Goal: Information Seeking & Learning: Learn about a topic

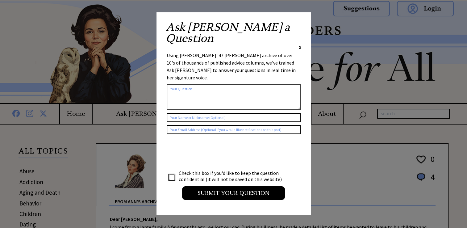
click at [301, 44] on span "X" at bounding box center [300, 47] width 3 height 6
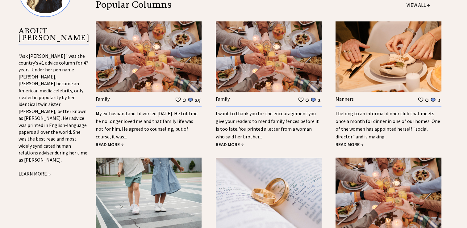
scroll to position [666, 0]
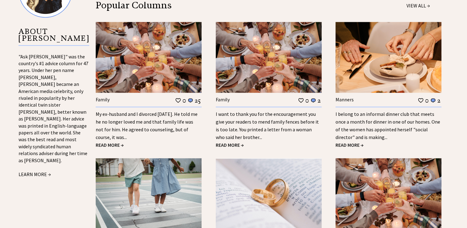
click at [180, 116] on link "My ex-husband and I divorced 18 years ago. He told me he no longer loved me and…" at bounding box center [147, 125] width 102 height 29
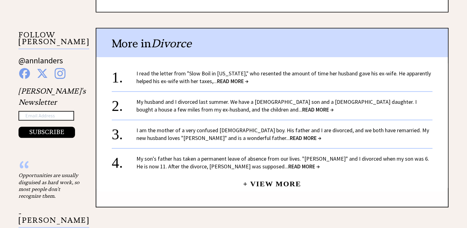
scroll to position [615, 0]
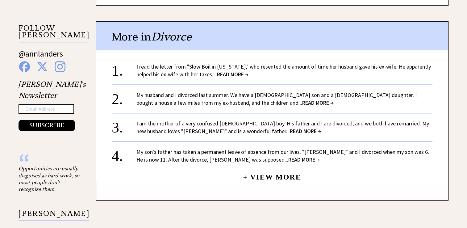
click at [242, 72] on span "READ MORE →" at bounding box center [232, 74] width 31 height 7
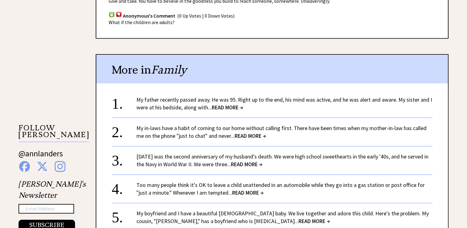
scroll to position [516, 0]
click at [236, 103] on span "READ MORE →" at bounding box center [227, 106] width 31 height 7
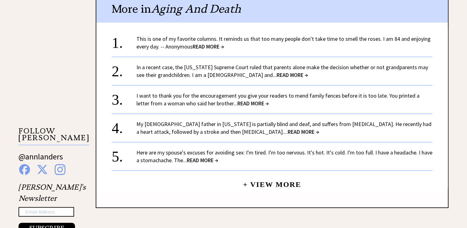
scroll to position [509, 0]
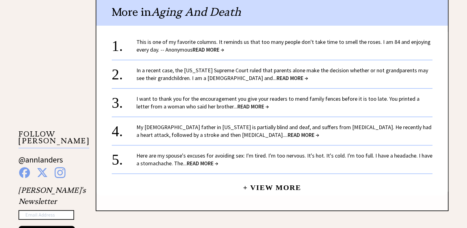
click at [288, 131] on span "READ MORE →" at bounding box center [303, 134] width 31 height 7
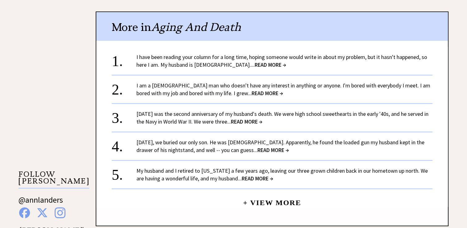
scroll to position [470, 0]
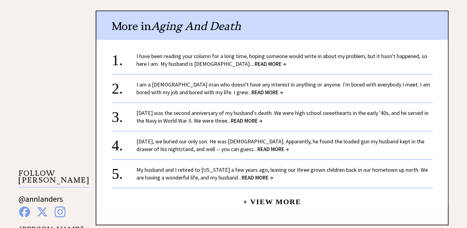
click at [255, 60] on span "READ MORE →" at bounding box center [270, 63] width 31 height 7
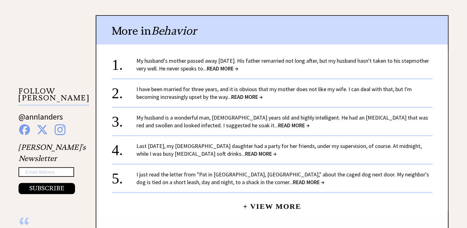
scroll to position [551, 0]
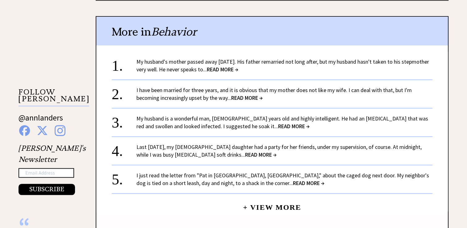
click at [238, 69] on span "READ MORE →" at bounding box center [222, 69] width 31 height 7
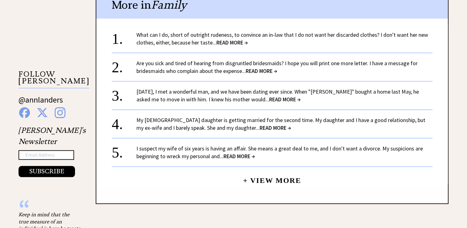
scroll to position [570, 0]
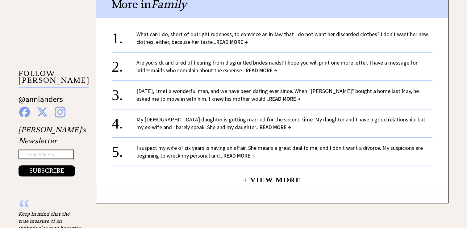
click at [243, 38] on span "READ MORE →" at bounding box center [231, 41] width 31 height 7
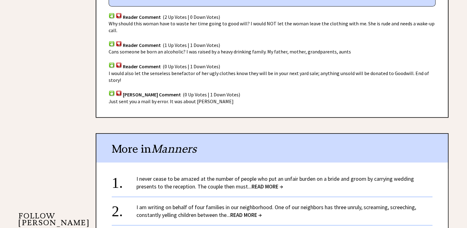
scroll to position [428, 0]
click at [279, 182] on span "READ MORE →" at bounding box center [266, 185] width 31 height 7
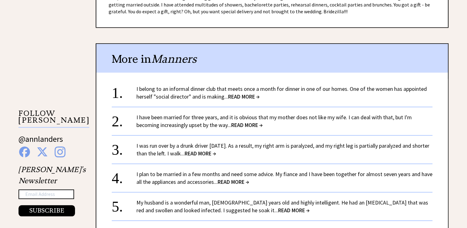
scroll to position [530, 0]
click at [252, 97] on span "READ MORE →" at bounding box center [243, 96] width 31 height 7
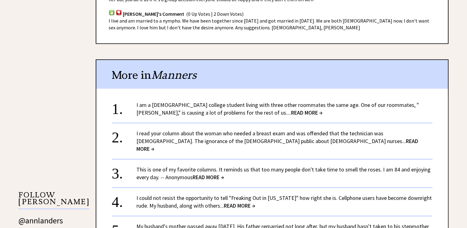
scroll to position [454, 0]
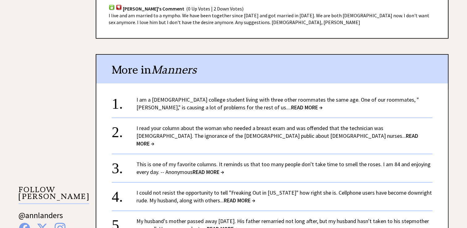
click at [291, 104] on span "READ MORE →" at bounding box center [306, 107] width 31 height 7
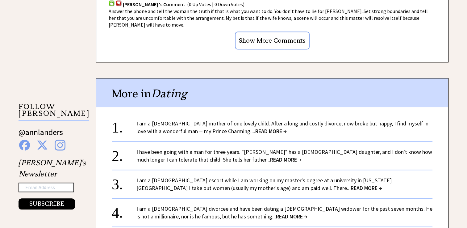
scroll to position [538, 0]
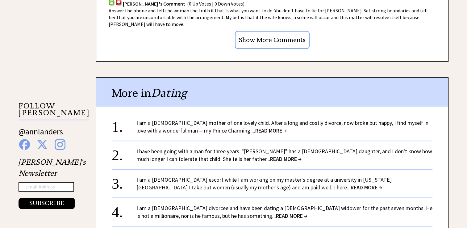
click at [174, 131] on center "+ View More" at bounding box center [272, 197] width 321 height 158
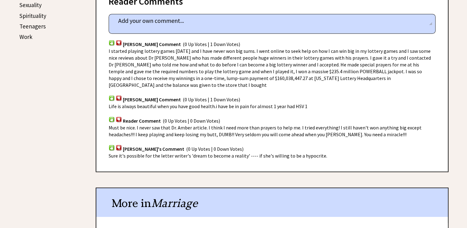
scroll to position [369, 0]
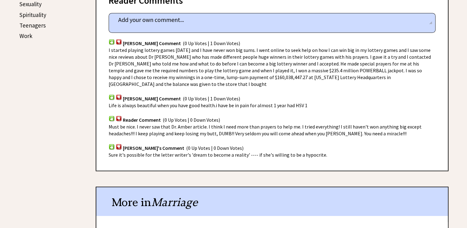
click at [337, 161] on div "Advice Topics I am a [DEMOGRAPHIC_DATA] mother of one lovely child. 0 4 0 4 Fro…" at bounding box center [264, 100] width 368 height 670
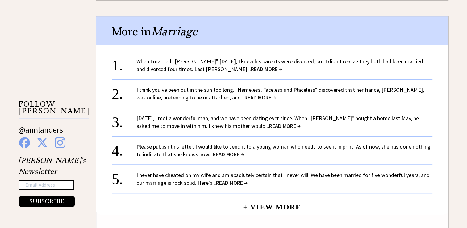
scroll to position [538, 0]
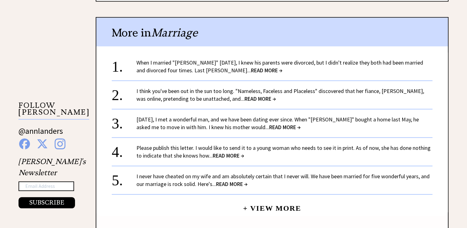
click at [251, 67] on span "READ MORE →" at bounding box center [266, 70] width 31 height 7
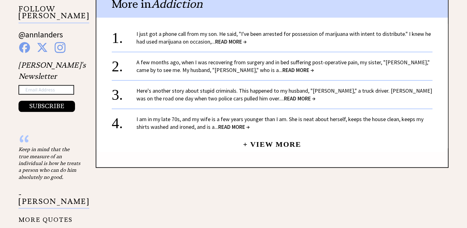
scroll to position [636, 0]
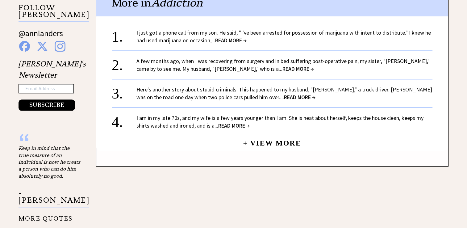
click at [406, 39] on div "I just got a phone call from my son. He said, "I've been arrested for possessio…" at bounding box center [284, 36] width 296 height 15
click at [240, 35] on link "I just got a phone call from my son. He said, "I've been arrested for possessio…" at bounding box center [283, 36] width 294 height 15
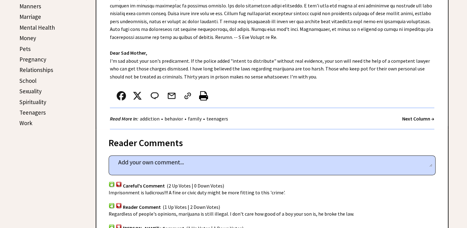
scroll to position [282, 0]
click at [321, 161] on textarea at bounding box center [272, 161] width 320 height 9
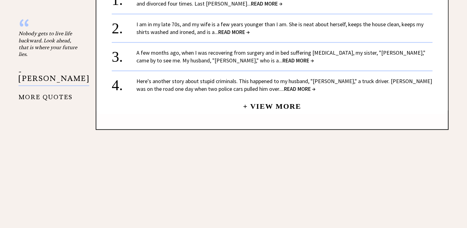
scroll to position [750, 0]
click at [237, 28] on span "READ MORE →" at bounding box center [233, 31] width 31 height 7
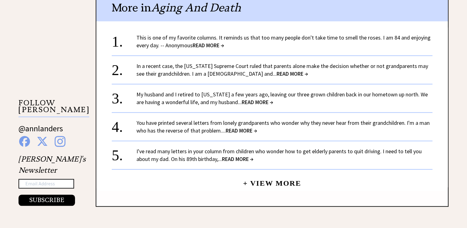
scroll to position [541, 0]
click at [217, 42] on span "READ MORE →" at bounding box center [208, 45] width 31 height 7
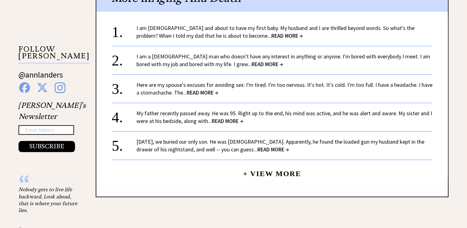
scroll to position [598, 0]
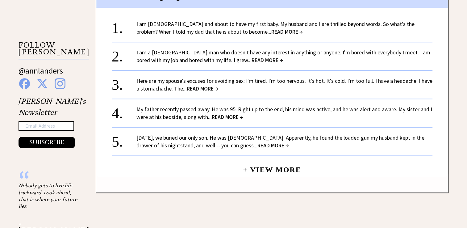
click at [271, 29] on span "READ MORE →" at bounding box center [286, 31] width 31 height 7
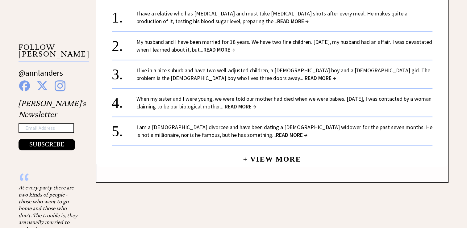
scroll to position [600, 0]
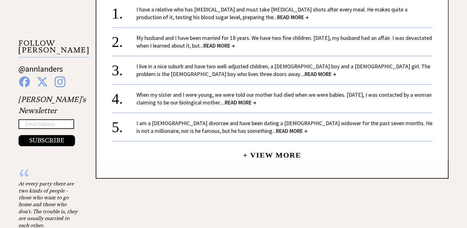
click at [277, 14] on span "READ MORE →" at bounding box center [292, 17] width 31 height 7
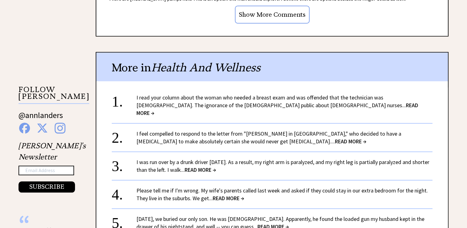
scroll to position [560, 0]
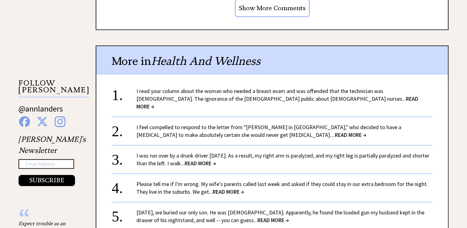
click at [260, 95] on span "READ MORE →" at bounding box center [277, 102] width 282 height 15
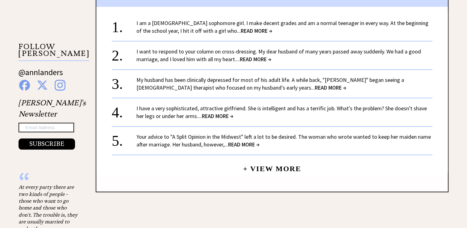
scroll to position [599, 0]
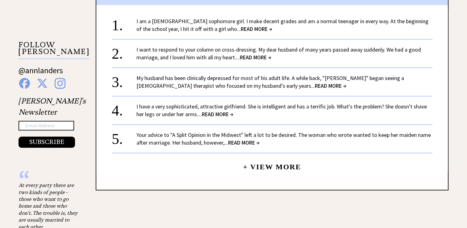
click at [241, 25] on span "READ MORE →" at bounding box center [256, 28] width 31 height 7
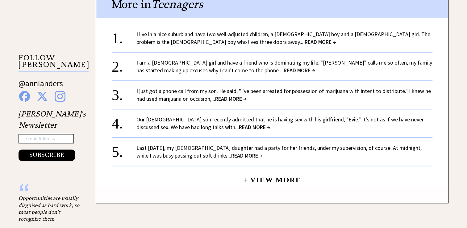
scroll to position [586, 0]
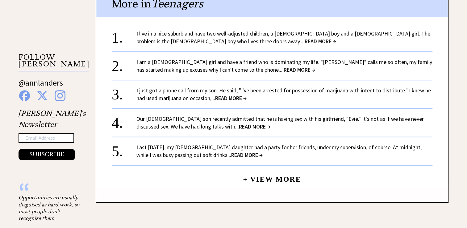
click at [305, 38] on span "READ MORE →" at bounding box center [320, 41] width 31 height 7
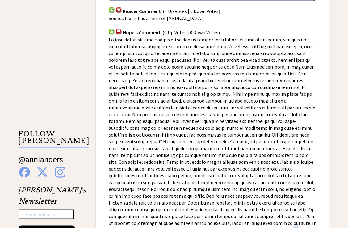
scroll to position [480, 0]
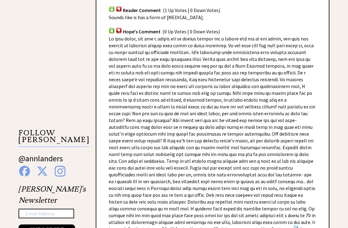
click at [346, 222] on div "Advice Topics I live in a nice suburb and have two well-adjusted children, a [D…" at bounding box center [174, 198] width 348 height 1168
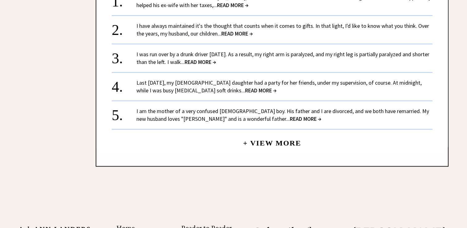
scroll to position [865, 0]
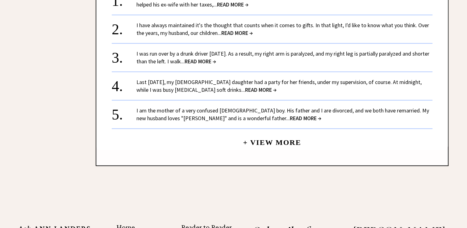
click at [241, 29] on span "READ MORE →" at bounding box center [236, 32] width 31 height 7
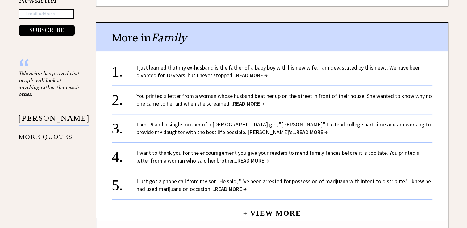
scroll to position [657, 0]
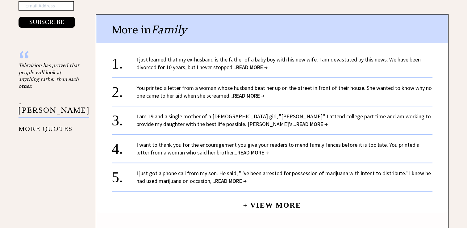
click at [255, 67] on span "READ MORE →" at bounding box center [251, 67] width 31 height 7
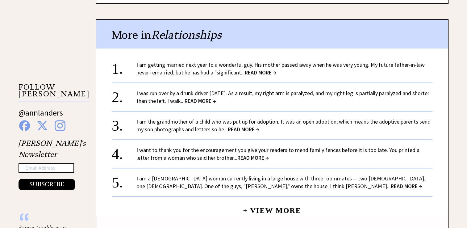
scroll to position [569, 0]
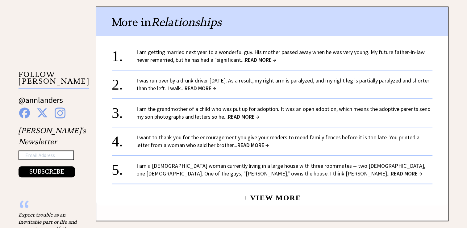
click at [269, 65] on center "+ View More" at bounding box center [272, 126] width 321 height 158
click at [270, 60] on span "READ MORE →" at bounding box center [260, 59] width 31 height 7
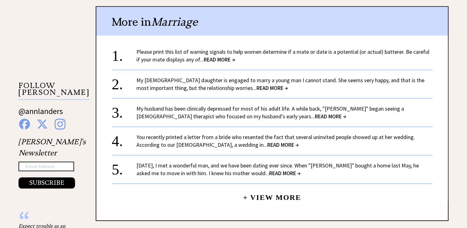
scroll to position [558, 0]
click at [222, 56] on span "READ MORE →" at bounding box center [219, 59] width 31 height 7
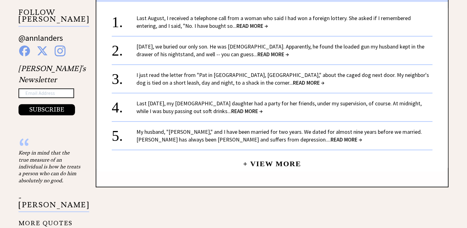
scroll to position [634, 0]
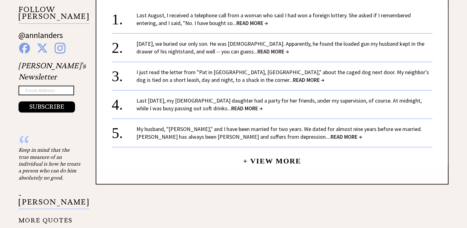
click at [236, 23] on span "READ MORE →" at bounding box center [251, 22] width 31 height 7
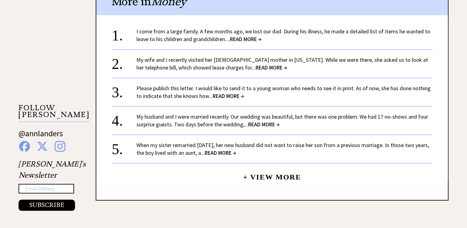
scroll to position [536, 0]
click at [255, 68] on span "READ MORE →" at bounding box center [270, 67] width 31 height 7
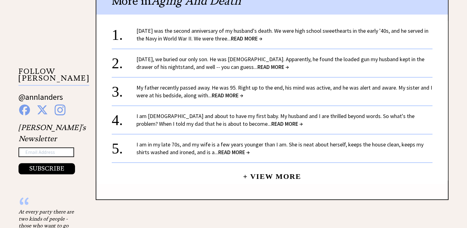
scroll to position [572, 0]
click at [258, 35] on span "READ MORE →" at bounding box center [246, 38] width 31 height 7
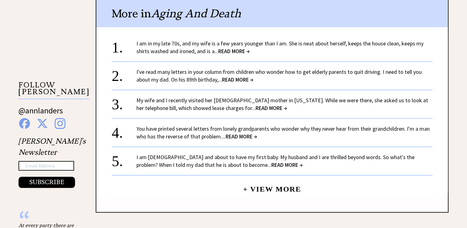
scroll to position [567, 0]
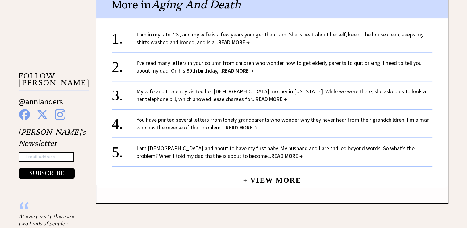
click at [238, 43] on span "READ MORE →" at bounding box center [233, 42] width 31 height 7
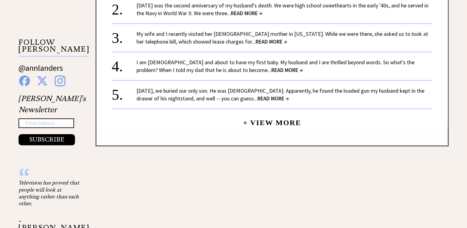
scroll to position [601, 0]
click at [257, 94] on span "READ MORE →" at bounding box center [272, 97] width 31 height 7
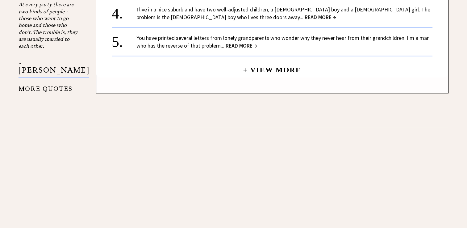
scroll to position [779, 0]
click at [244, 42] on span "READ MORE →" at bounding box center [241, 45] width 31 height 7
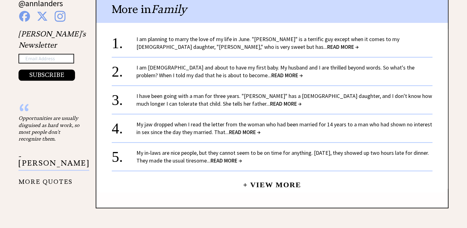
scroll to position [666, 0]
click at [327, 43] on span "READ MORE →" at bounding box center [342, 46] width 31 height 7
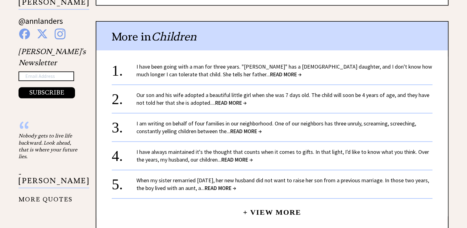
scroll to position [651, 0]
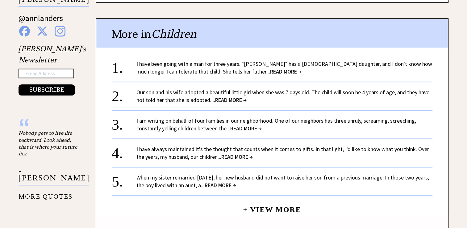
click at [270, 68] on span "READ MORE →" at bounding box center [285, 71] width 31 height 7
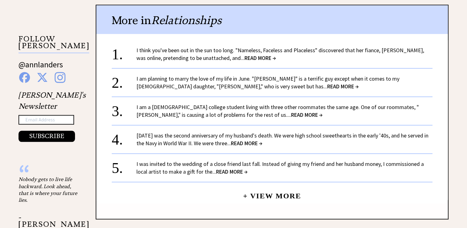
scroll to position [605, 0]
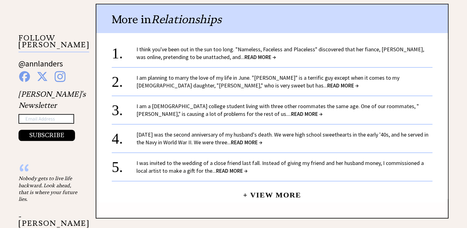
click at [244, 53] on span "READ MORE →" at bounding box center [259, 56] width 31 height 7
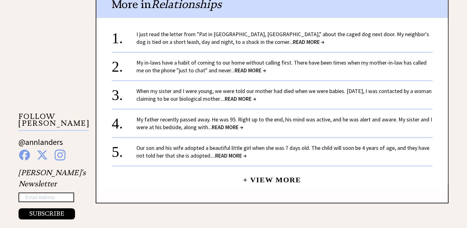
scroll to position [527, 0]
click at [293, 42] on span "READ MORE →" at bounding box center [308, 41] width 31 height 7
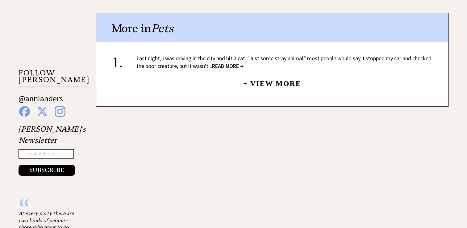
scroll to position [510, 0]
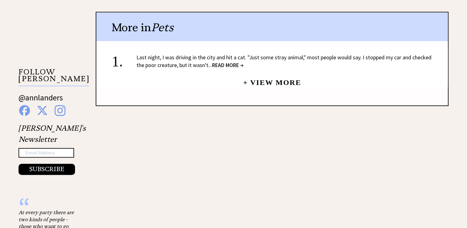
click at [236, 63] on span "READ MORE →" at bounding box center [227, 64] width 31 height 7
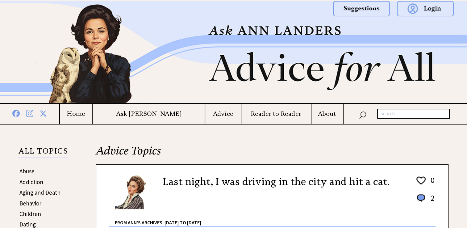
click at [218, 115] on h4 "Advice" at bounding box center [222, 114] width 35 height 8
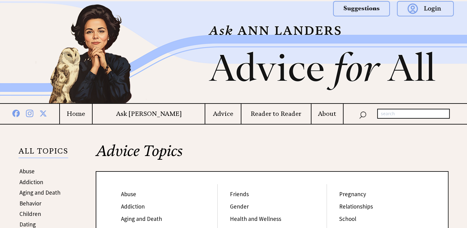
click at [287, 116] on h4 "Reader to Reader" at bounding box center [275, 114] width 69 height 8
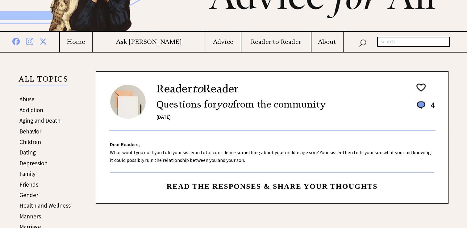
scroll to position [86, 0]
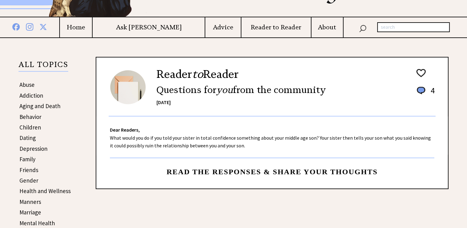
click at [305, 174] on span "Read the responses & share your thoughts" at bounding box center [272, 172] width 211 height 8
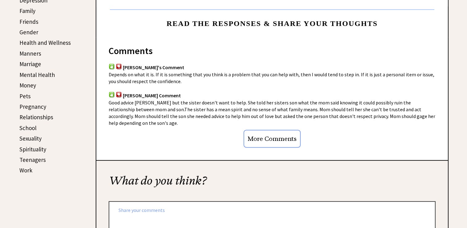
scroll to position [235, 0]
